Goal: Information Seeking & Learning: Learn about a topic

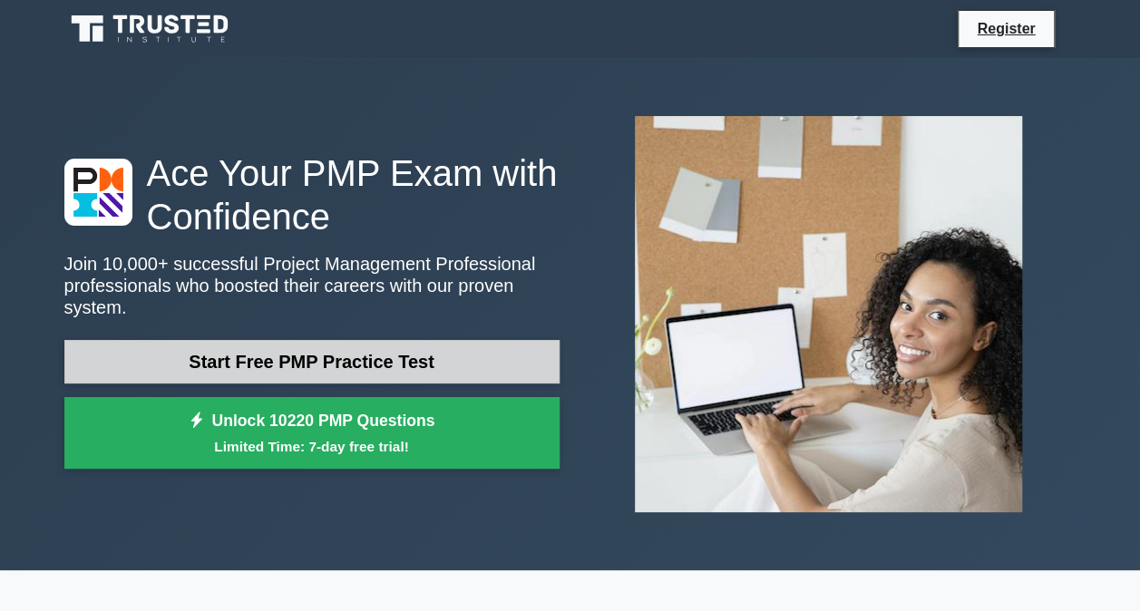
click at [459, 348] on link "Start Free PMP Practice Test" at bounding box center [311, 362] width 495 height 44
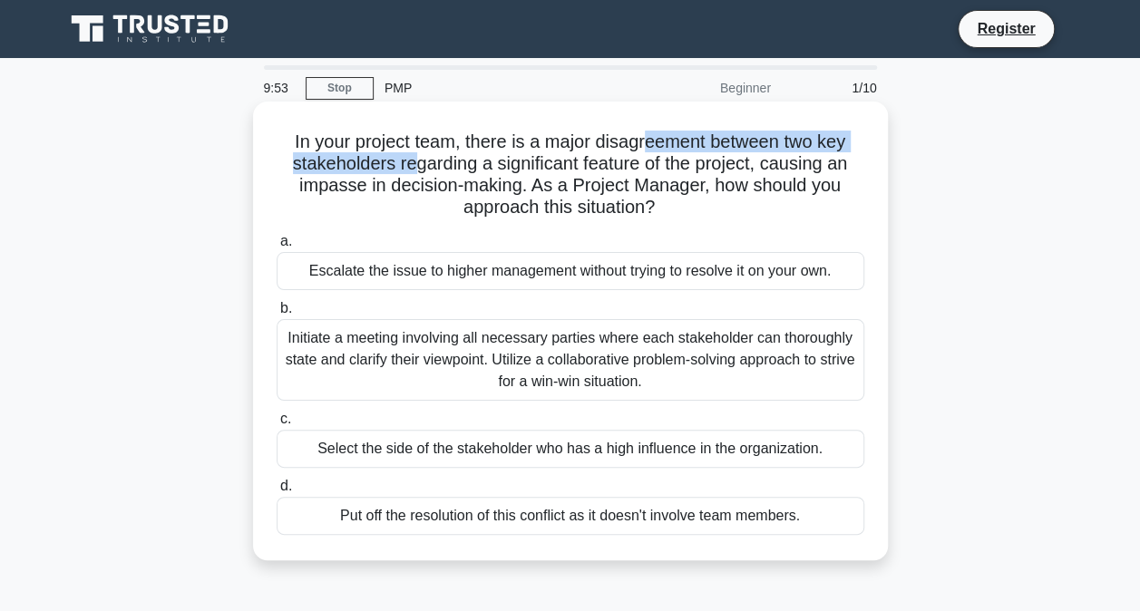
drag, startPoint x: 406, startPoint y: 163, endPoint x: 644, endPoint y: 143, distance: 238.4
click at [644, 143] on h5 "In your project team, there is a major disagreement between two key stakeholder…" at bounding box center [570, 175] width 591 height 89
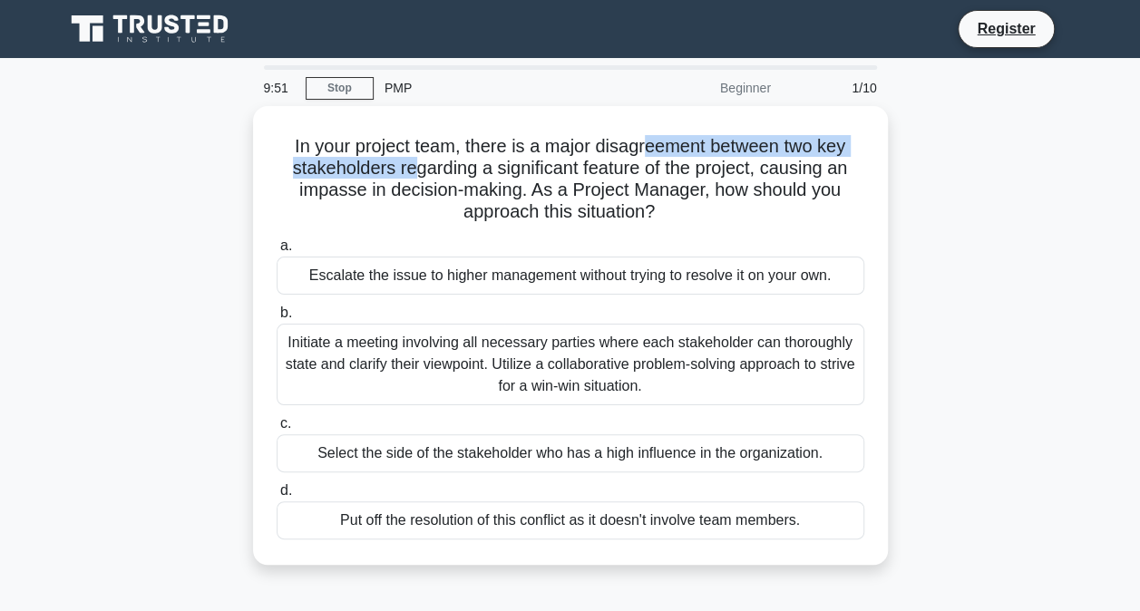
click at [914, 154] on div "In your project team, there is a major disagreement between two key stakeholder…" at bounding box center [570, 346] width 1034 height 480
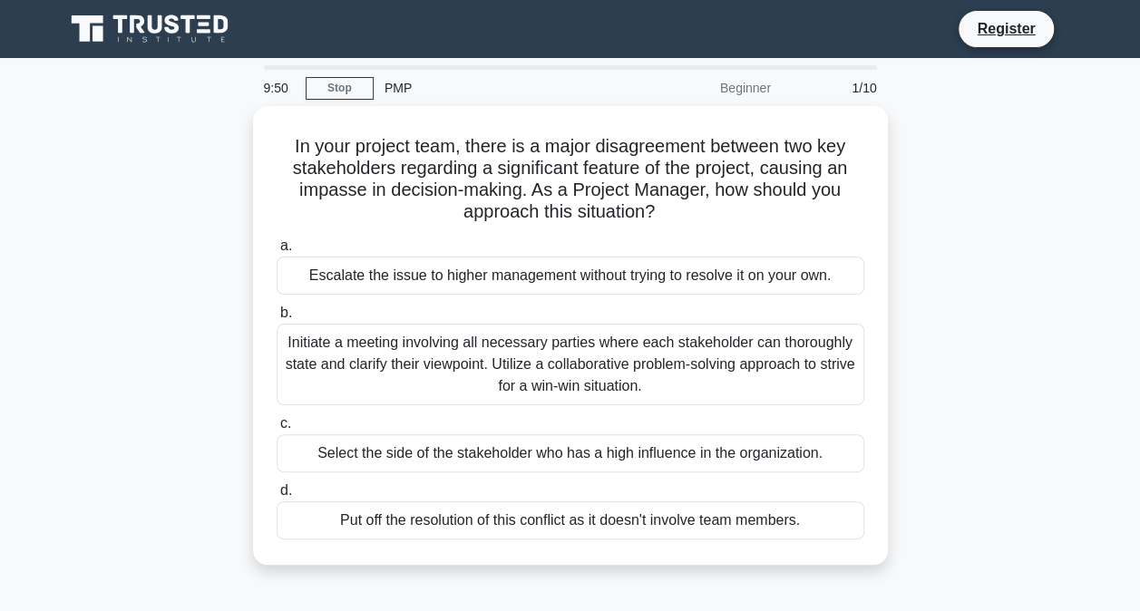
click at [916, 183] on div "In your project team, there is a major disagreement between two key stakeholder…" at bounding box center [570, 346] width 1034 height 480
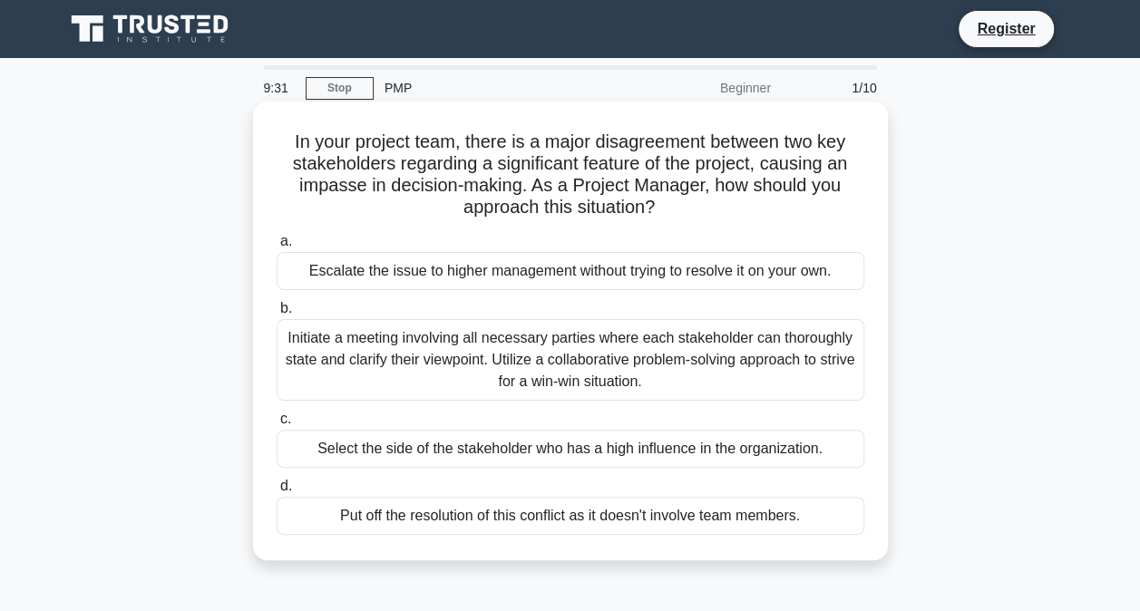
click at [742, 345] on div "Initiate a meeting involving all necessary parties where each stakeholder can t…" at bounding box center [570, 360] width 587 height 82
click at [277, 315] on input "b. Initiate a meeting involving all necessary parties where each stakeholder ca…" at bounding box center [277, 309] width 0 height 12
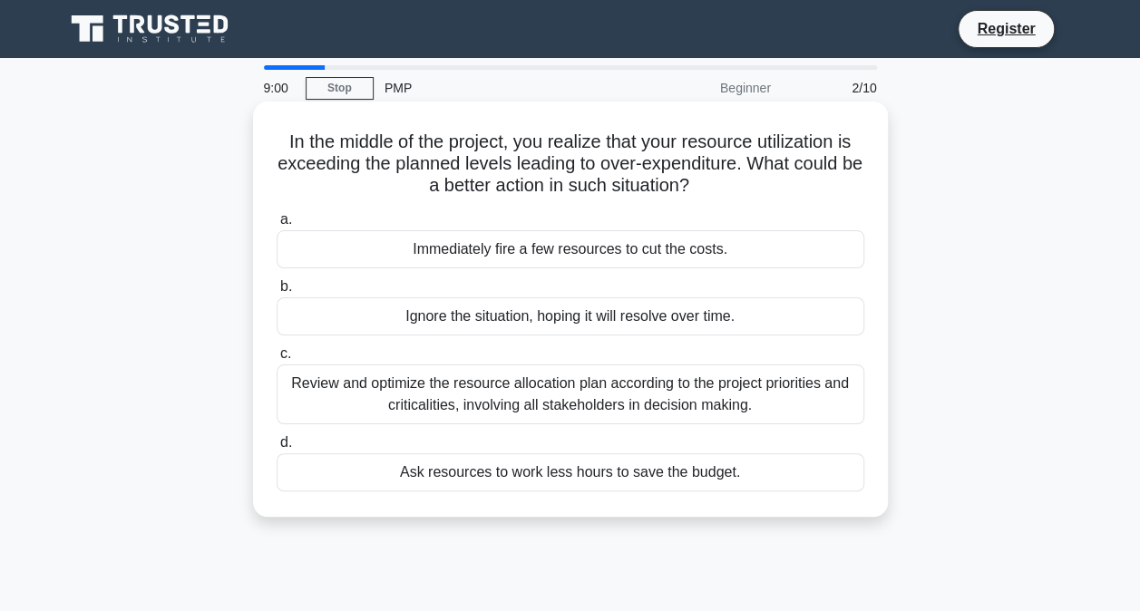
click at [656, 389] on div "Review and optimize the resource allocation plan according to the project prior…" at bounding box center [570, 394] width 587 height 60
click at [277, 360] on input "c. Review and optimize the resource allocation plan according to the project pr…" at bounding box center [277, 354] width 0 height 12
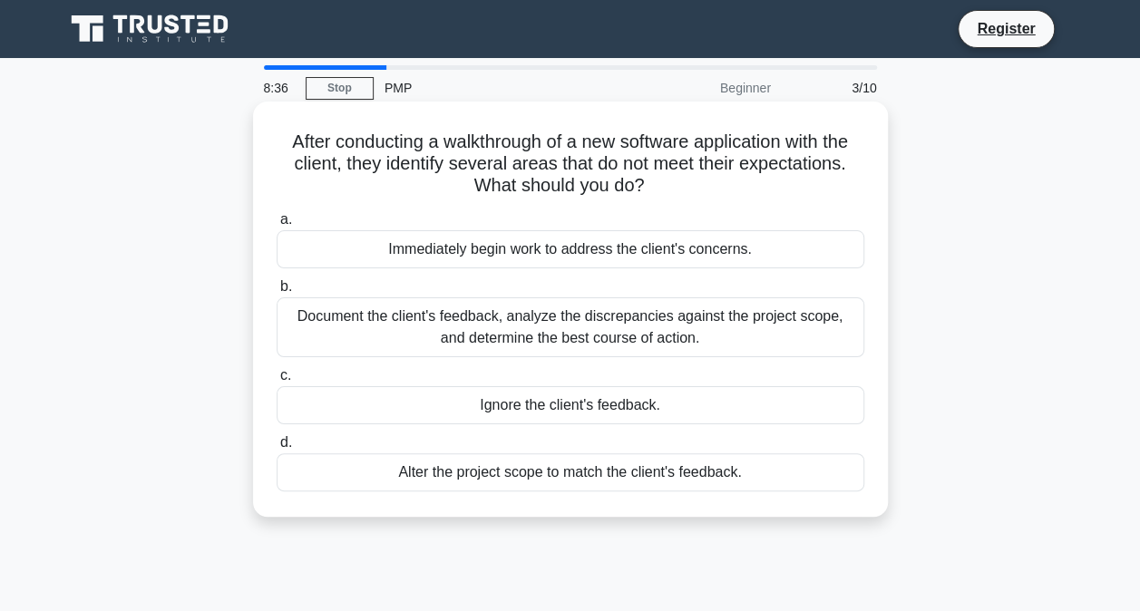
click at [464, 345] on div "Document the client's feedback, analyze the discrepancies against the project s…" at bounding box center [570, 327] width 587 height 60
click at [277, 293] on input "b. Document the client's feedback, analyze the discrepancies against the projec…" at bounding box center [277, 287] width 0 height 12
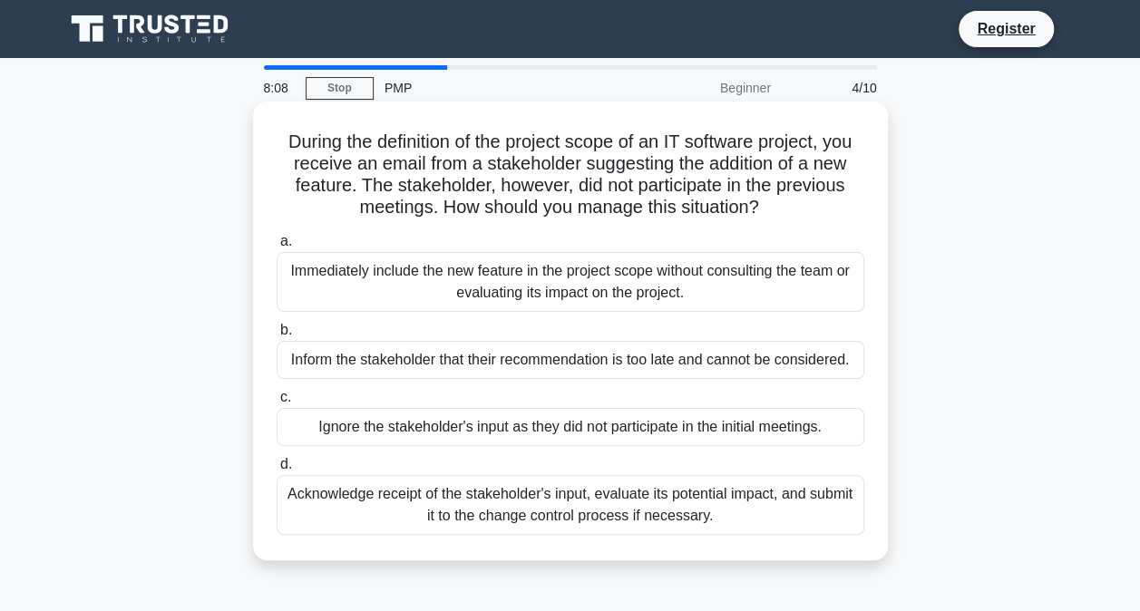
click at [668, 499] on div "Acknowledge receipt of the stakeholder's input, evaluate its potential impact, …" at bounding box center [570, 505] width 587 height 60
click at [277, 471] on input "d. Acknowledge receipt of the stakeholder's input, evaluate its potential impac…" at bounding box center [277, 465] width 0 height 12
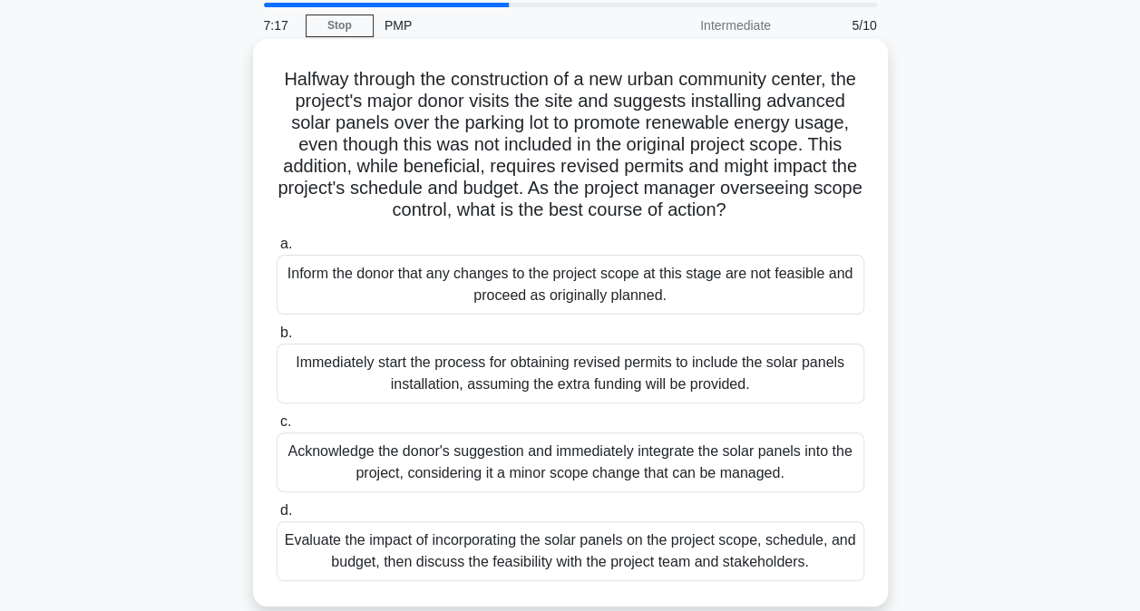
scroll to position [91, 0]
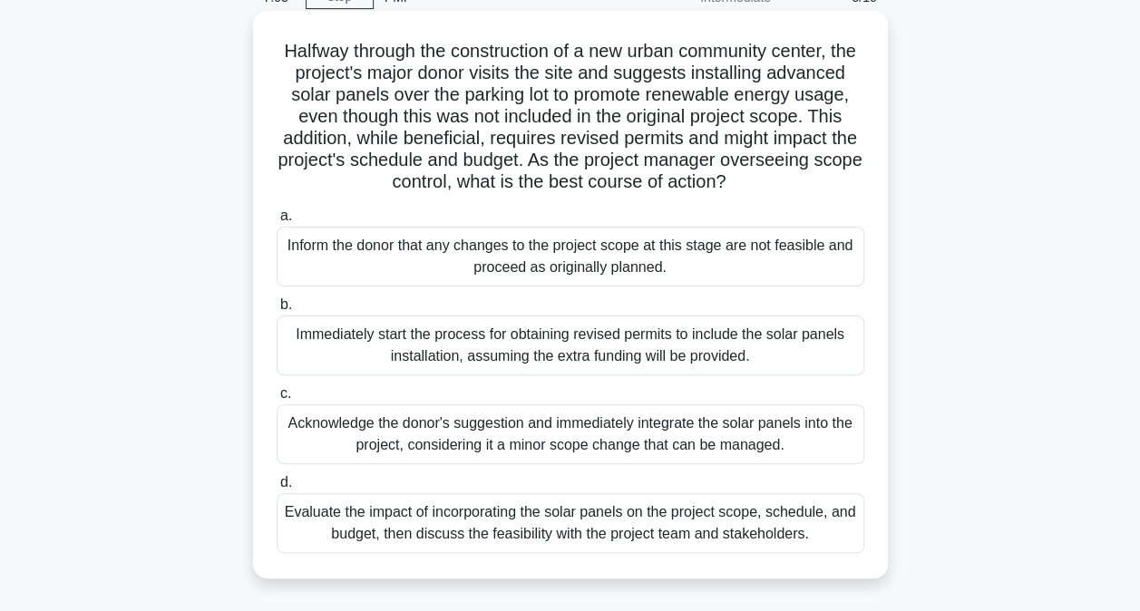
click at [664, 533] on div "Evaluate the impact of incorporating the solar panels on the project scope, sch…" at bounding box center [570, 523] width 587 height 60
click at [277, 489] on input "d. Evaluate the impact of incorporating the solar panels on the project scope, …" at bounding box center [277, 483] width 0 height 12
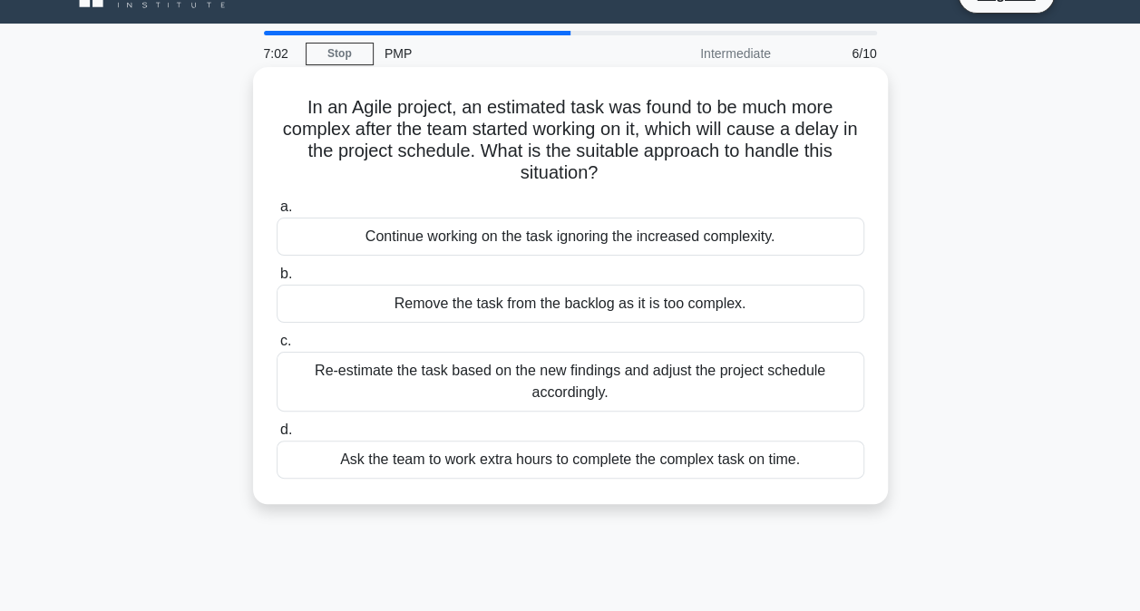
scroll to position [0, 0]
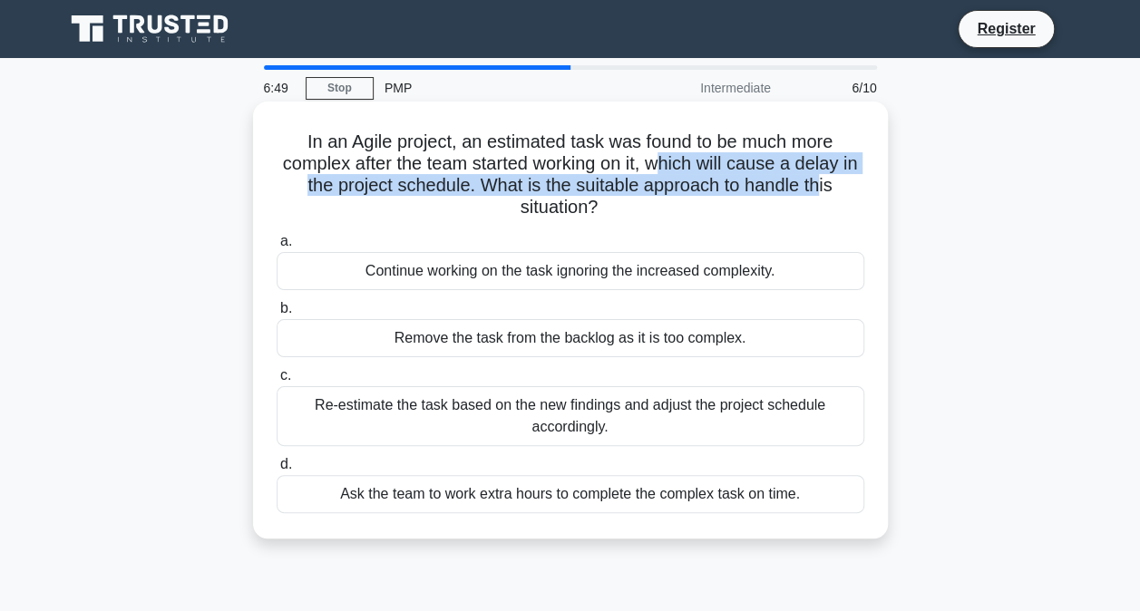
drag, startPoint x: 671, startPoint y: 161, endPoint x: 831, endPoint y: 180, distance: 161.5
click at [831, 180] on h5 "In an Agile project, an estimated task was found to be much more complex after …" at bounding box center [570, 175] width 591 height 89
click at [635, 190] on h5 "In an Agile project, an estimated task was found to be much more complex after …" at bounding box center [570, 175] width 591 height 89
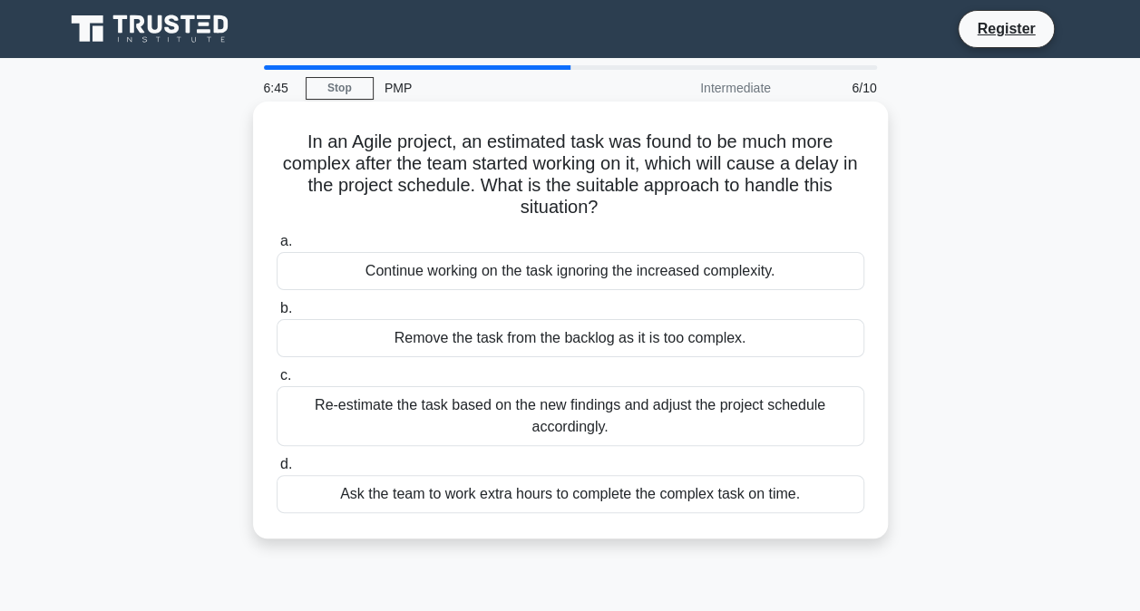
drag, startPoint x: 662, startPoint y: 167, endPoint x: 808, endPoint y: 205, distance: 150.8
click at [808, 205] on h5 "In an Agile project, an estimated task was found to be much more complex after …" at bounding box center [570, 175] width 591 height 89
click at [619, 219] on icon ".spinner_0XTQ{transform-origin:center;animation:spinner_y6GP .75s linear infini…" at bounding box center [608, 209] width 22 height 22
click at [805, 419] on div "Re-estimate the task based on the new findings and adjust the project schedule …" at bounding box center [570, 416] width 587 height 60
click at [277, 382] on input "c. Re-estimate the task based on the new findings and adjust the project schedu…" at bounding box center [277, 376] width 0 height 12
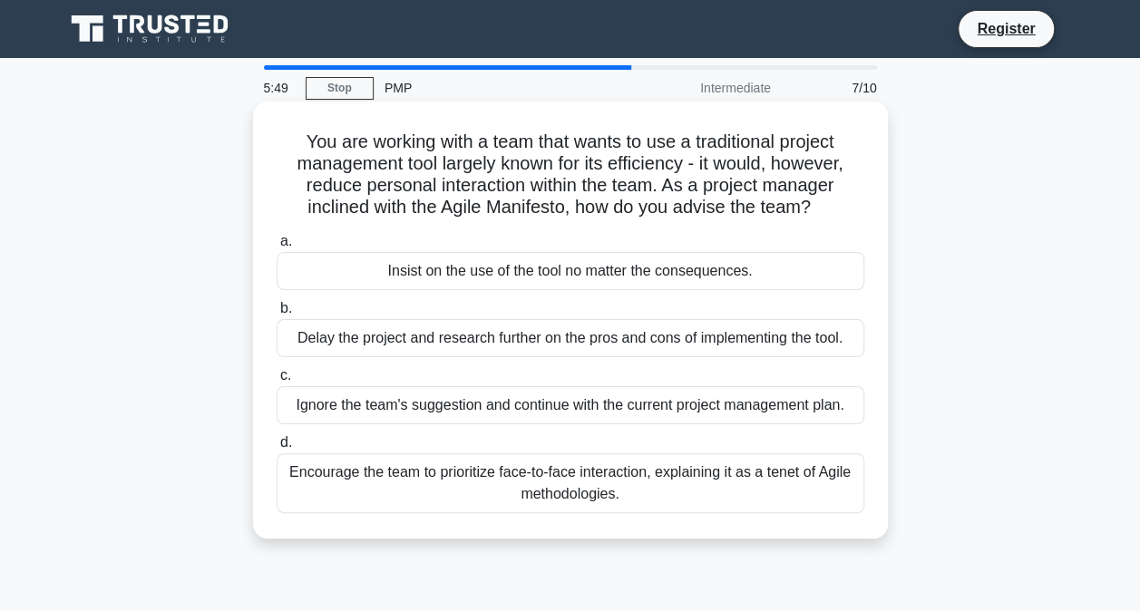
click at [580, 474] on div "Encourage the team to prioritize face-to-face interaction, explaining it as a t…" at bounding box center [570, 483] width 587 height 60
click at [277, 449] on input "d. Encourage the team to prioritize face-to-face interaction, explaining it as …" at bounding box center [277, 443] width 0 height 12
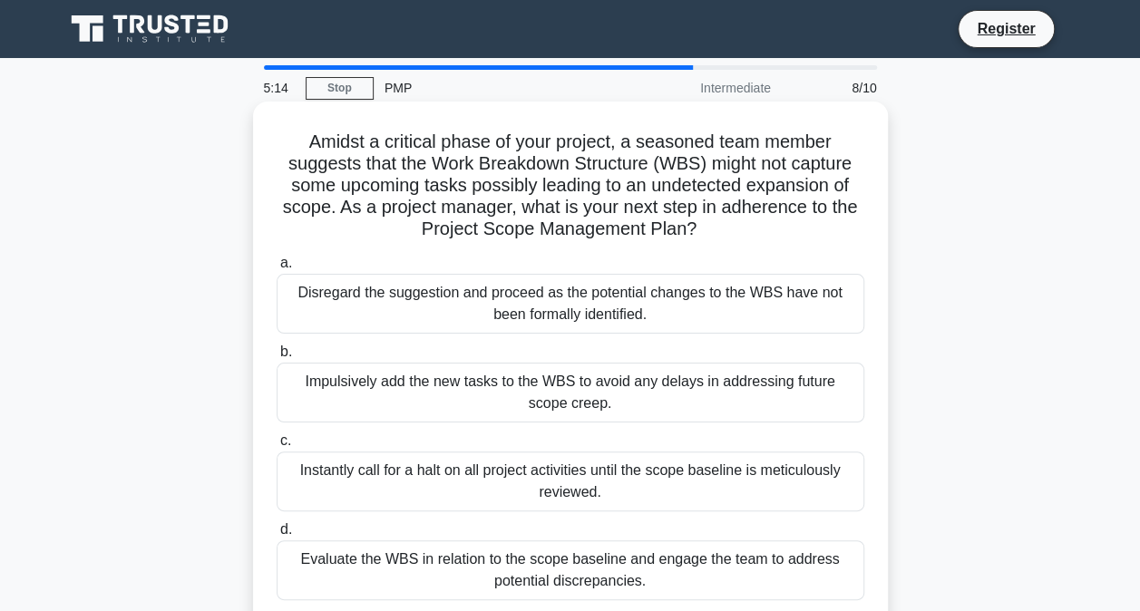
click at [571, 570] on div "Evaluate the WBS in relation to the scope baseline and engage the team to addre…" at bounding box center [570, 570] width 587 height 60
drag, startPoint x: 571, startPoint y: 570, endPoint x: 521, endPoint y: 566, distance: 50.1
click at [521, 566] on div "Evaluate the WBS in relation to the scope baseline and engage the team to addre…" at bounding box center [570, 570] width 587 height 60
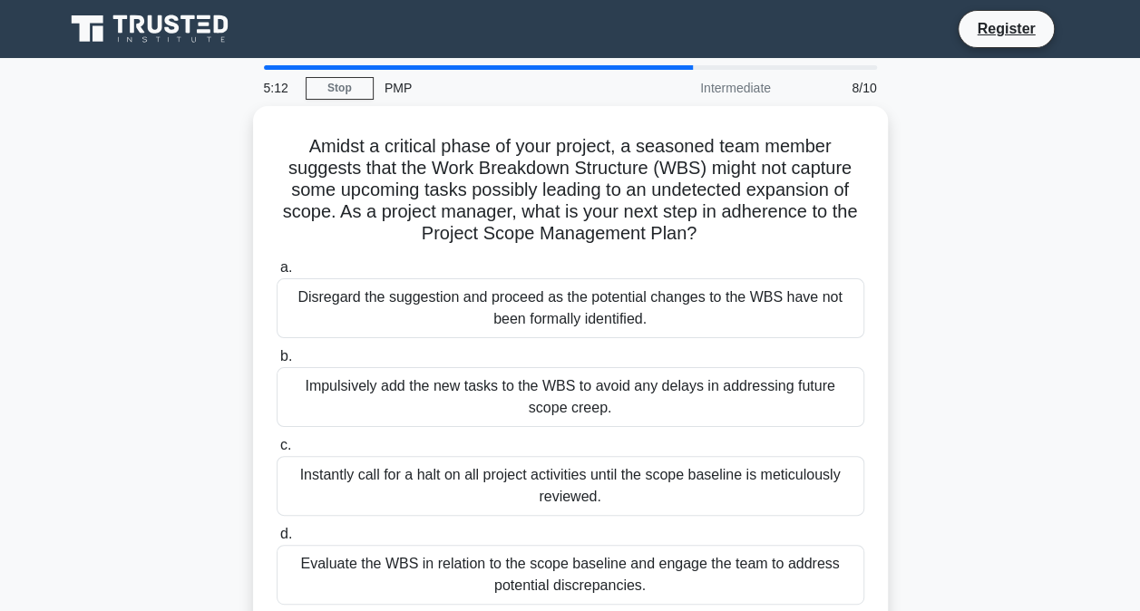
click at [160, 476] on div "Amidst a critical phase of your project, a seasoned team member suggests that t…" at bounding box center [570, 379] width 1034 height 546
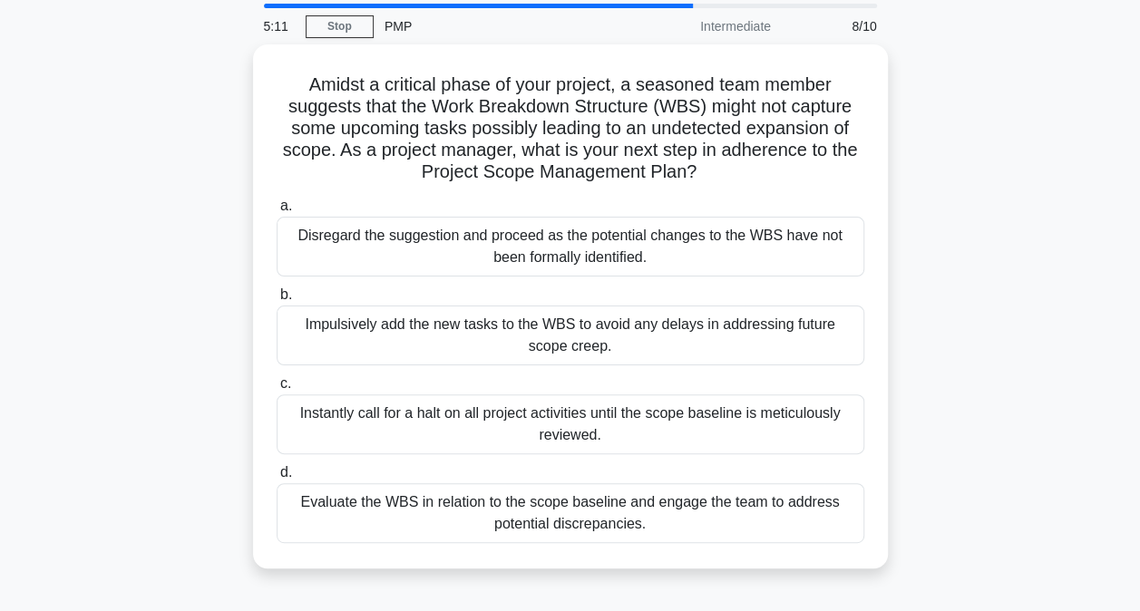
scroll to position [91, 0]
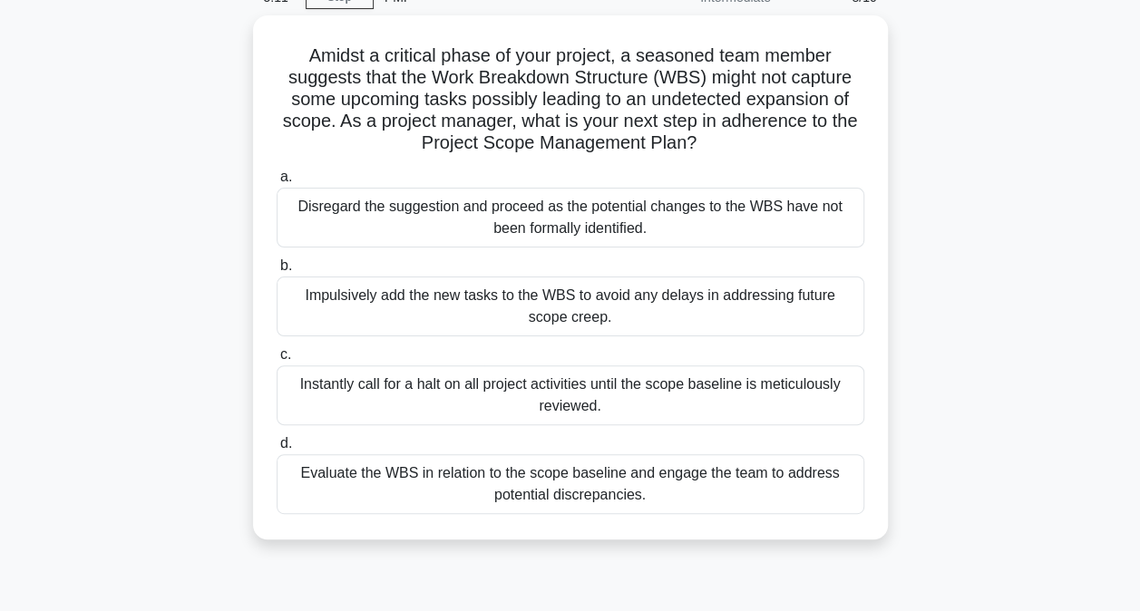
click at [398, 477] on div "Evaluate the WBS in relation to the scope baseline and engage the team to addre…" at bounding box center [570, 484] width 587 height 60
click at [277, 450] on input "d. Evaluate the WBS in relation to the scope baseline and engage the team to ad…" at bounding box center [277, 444] width 0 height 12
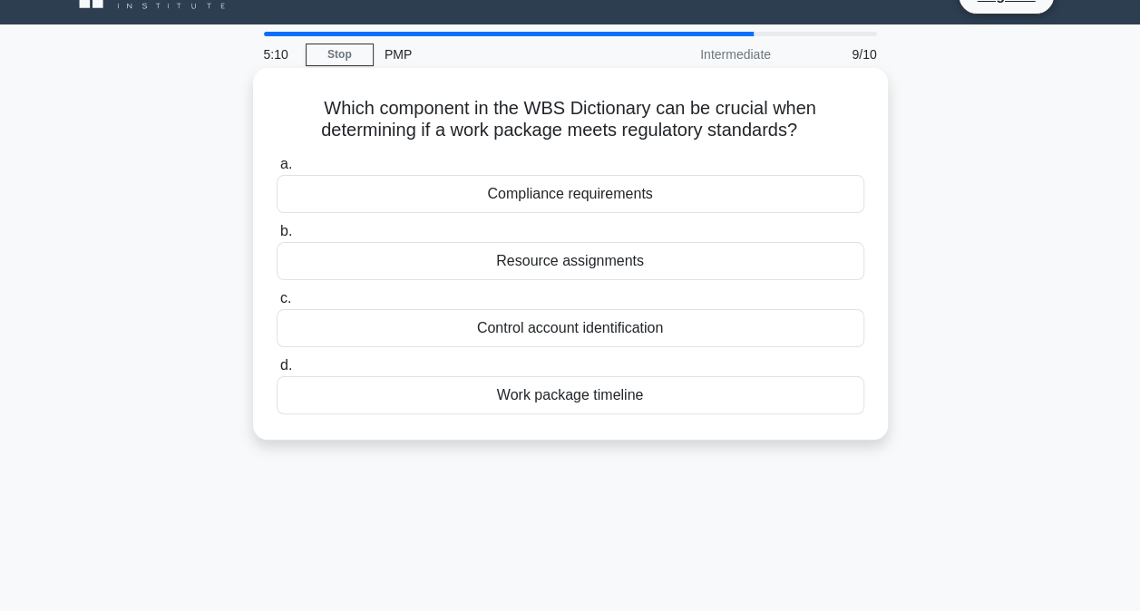
scroll to position [0, 0]
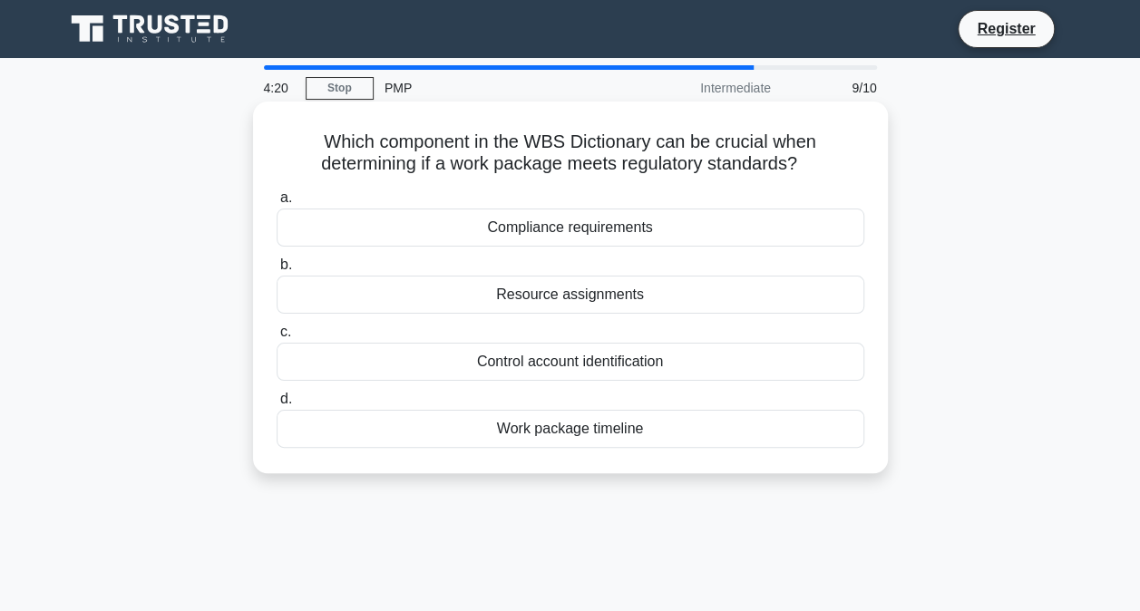
click at [613, 230] on div "Compliance requirements" at bounding box center [570, 228] width 587 height 38
click at [277, 204] on input "a. Compliance requirements" at bounding box center [277, 198] width 0 height 12
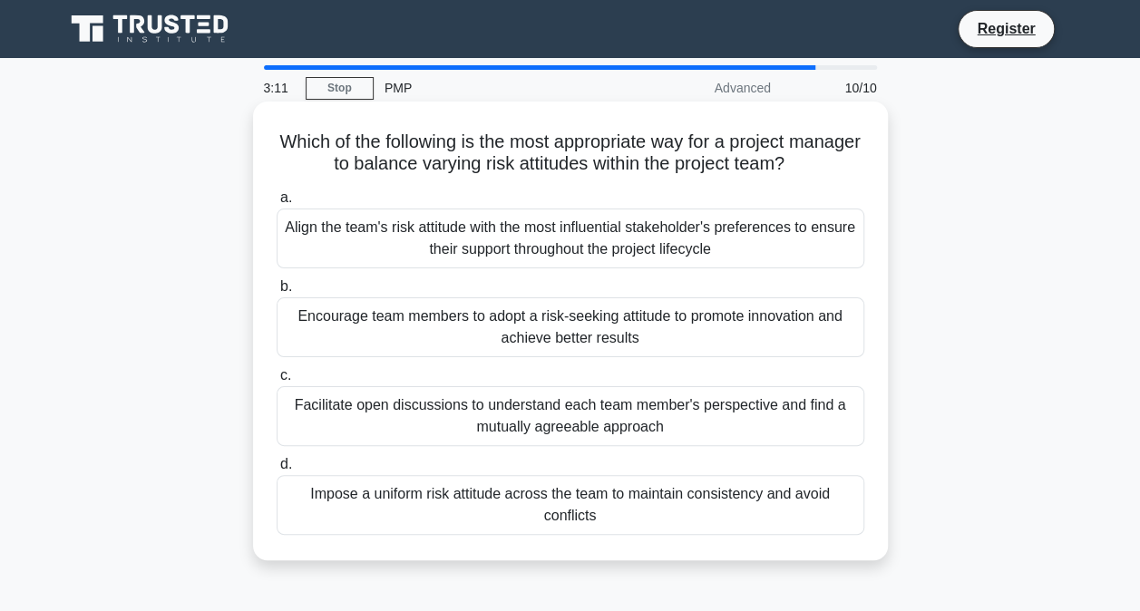
click at [837, 415] on div "Facilitate open discussions to understand each team member's perspective and fi…" at bounding box center [570, 416] width 587 height 60
click at [277, 382] on input "c. Facilitate open discussions to understand each team member's perspective and…" at bounding box center [277, 376] width 0 height 12
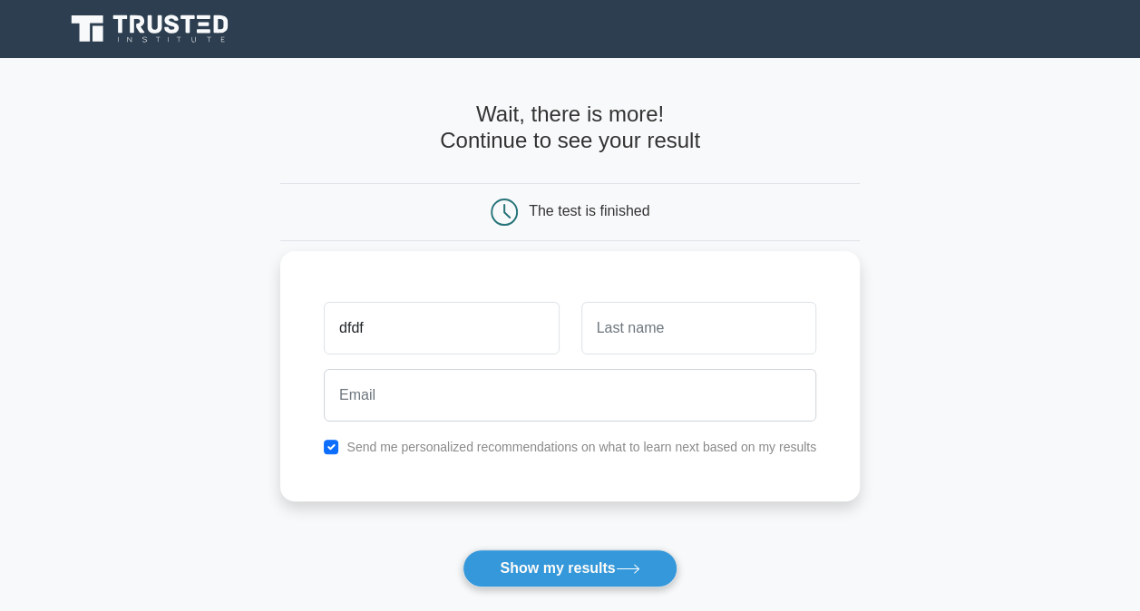
type input "dfdf"
click at [673, 334] on input "text" at bounding box center [698, 328] width 235 height 53
type input "fgfg"
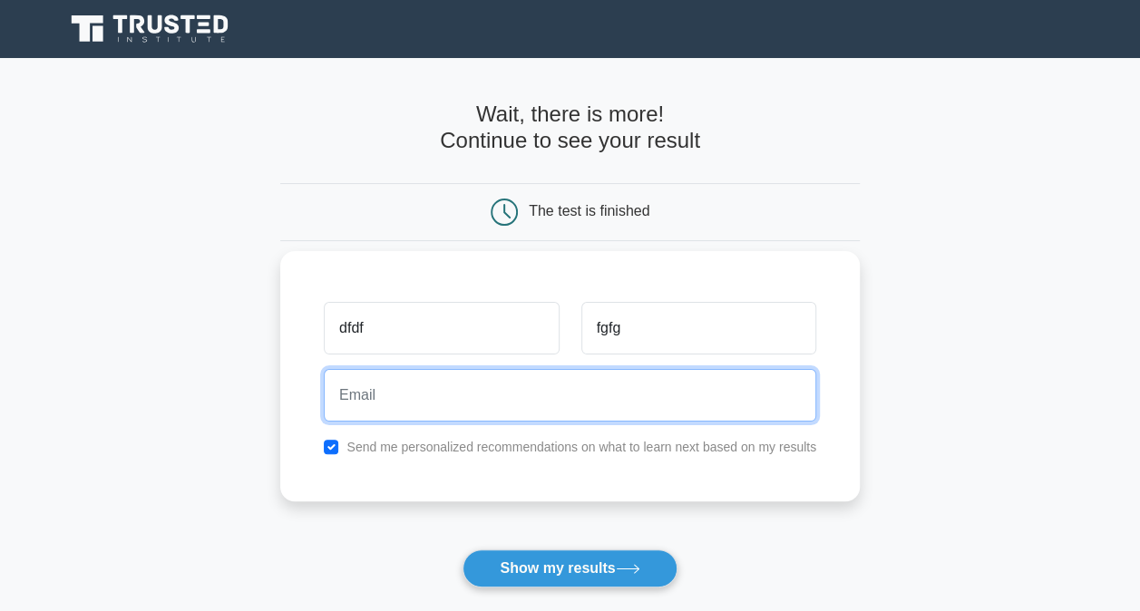
click at [397, 410] on input "email" at bounding box center [570, 395] width 492 height 53
type input "sandeep.patil2016@gmail.com"
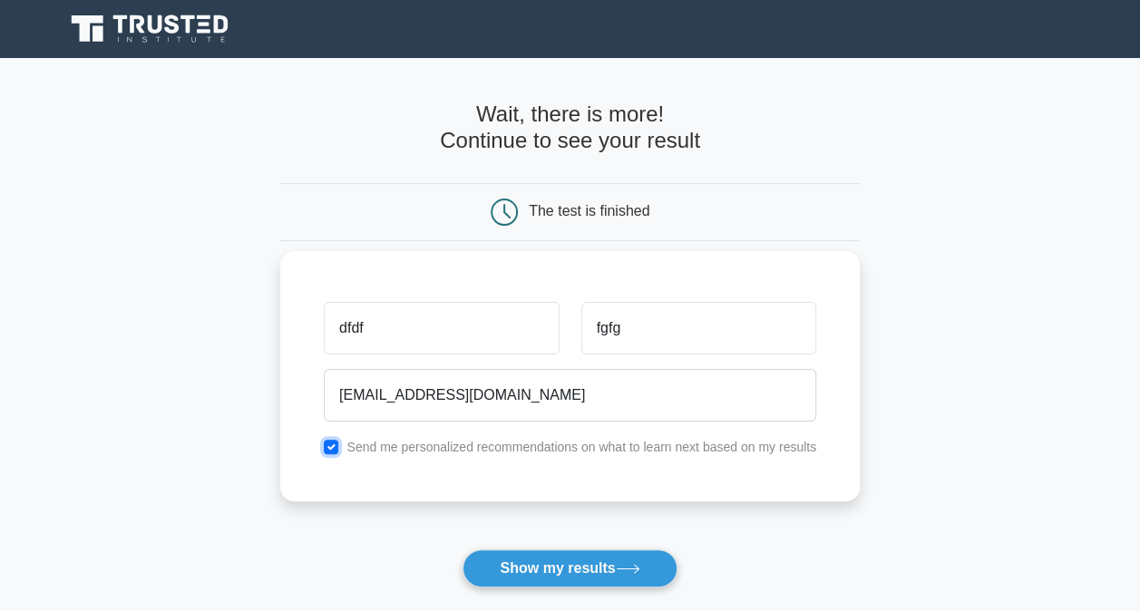
click at [329, 442] on input "checkbox" at bounding box center [331, 447] width 15 height 15
checkbox input "false"
click at [578, 560] on button "Show my results" at bounding box center [569, 568] width 214 height 38
